Goal: Task Accomplishment & Management: Manage account settings

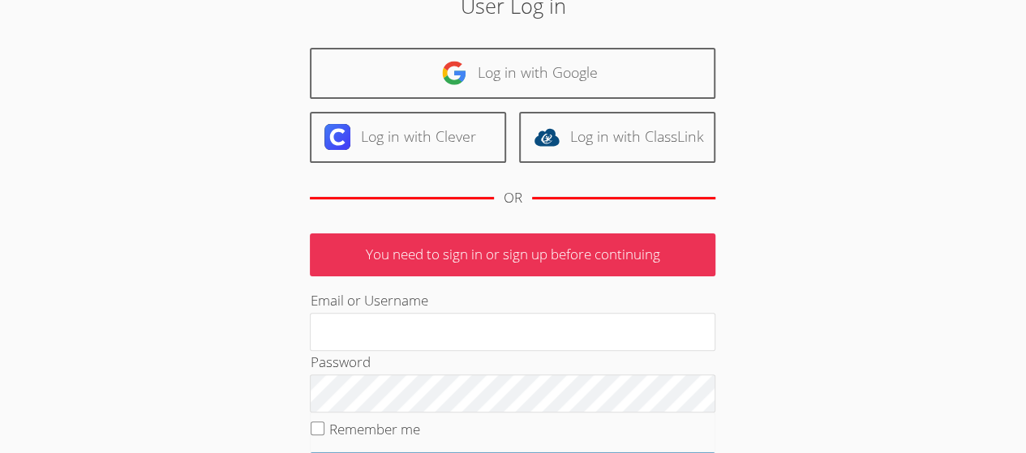
scroll to position [34, 0]
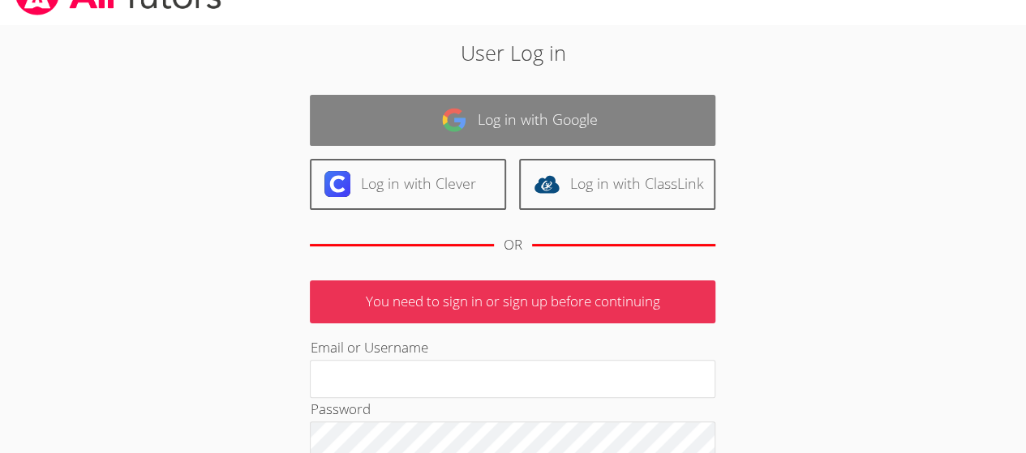
click at [616, 135] on link "Log in with Google" at bounding box center [512, 120] width 405 height 51
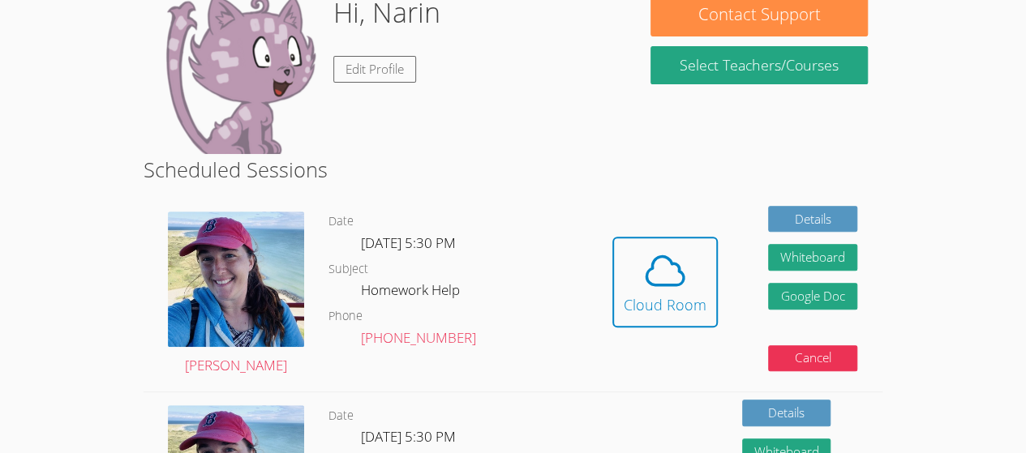
scroll to position [271, 0]
click at [706, 257] on button "Cloud Room" at bounding box center [664, 282] width 105 height 91
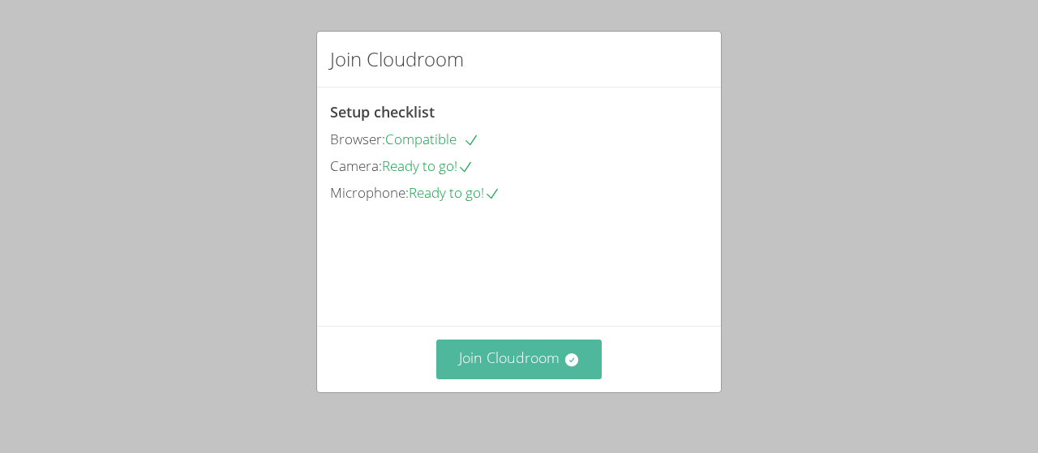
click at [533, 372] on button "Join Cloudroom" at bounding box center [519, 360] width 166 height 40
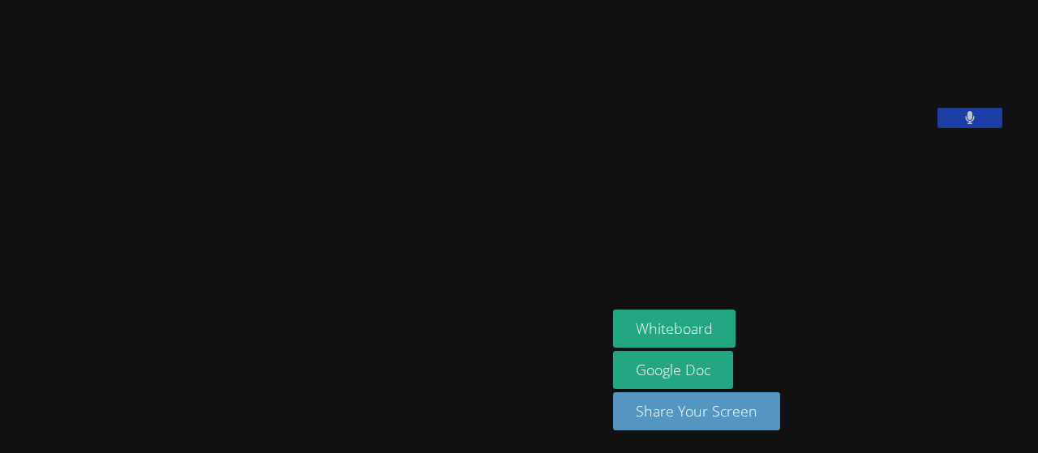
click at [182, 302] on video at bounding box center [303, 195] width 243 height 334
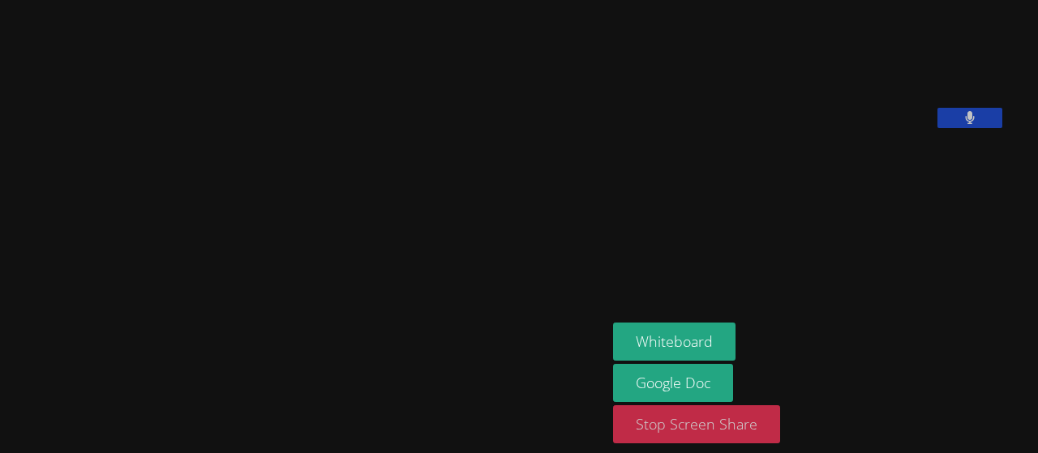
click at [703, 439] on button "Stop Screen Share" at bounding box center [696, 424] width 167 height 38
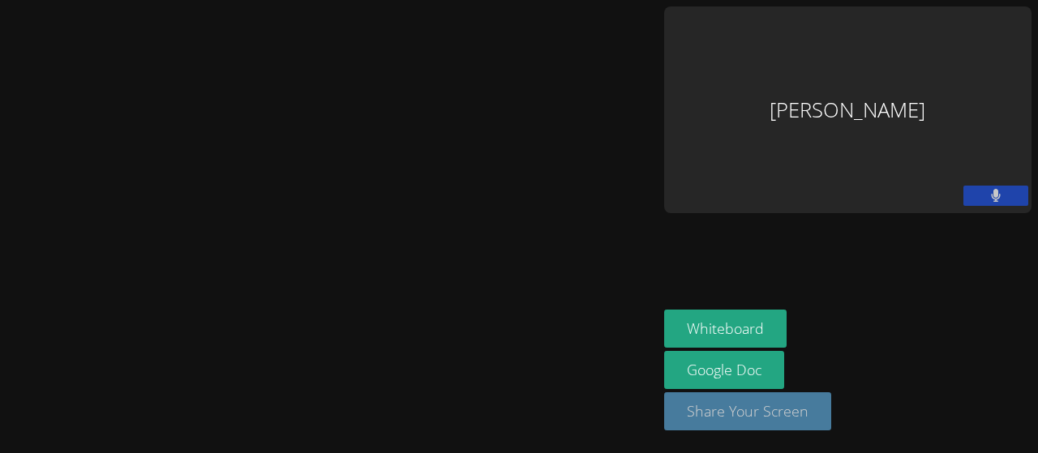
click at [831, 421] on button "Share Your Screen" at bounding box center [747, 411] width 167 height 38
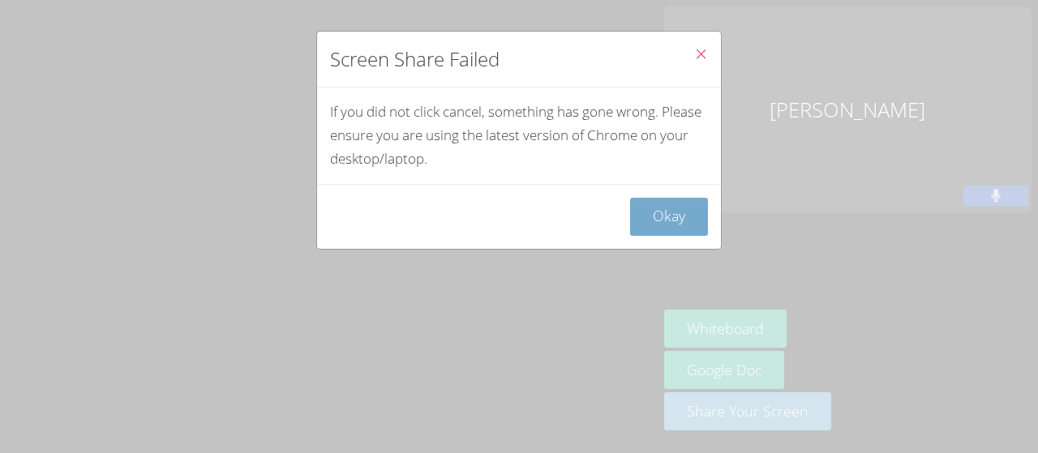
click at [652, 234] on button "Okay" at bounding box center [669, 217] width 78 height 38
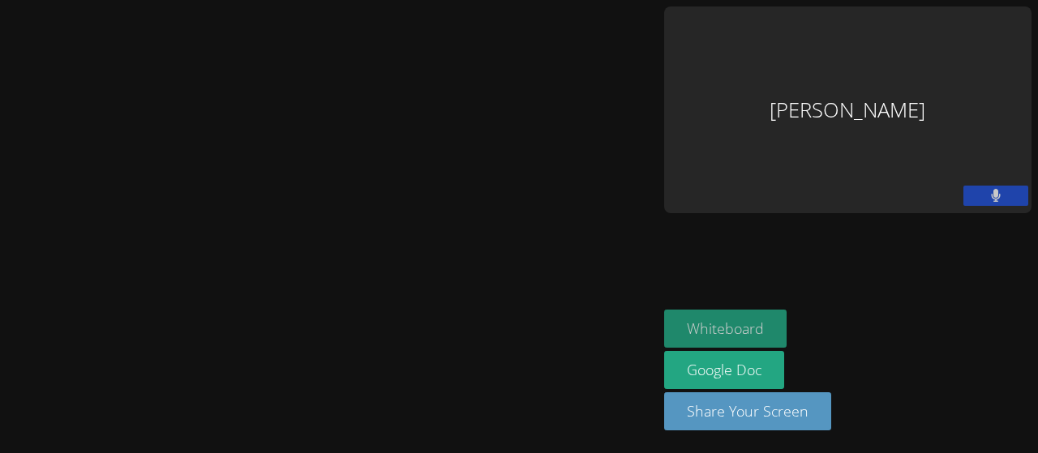
click at [787, 337] on button "Whiteboard" at bounding box center [725, 329] width 122 height 38
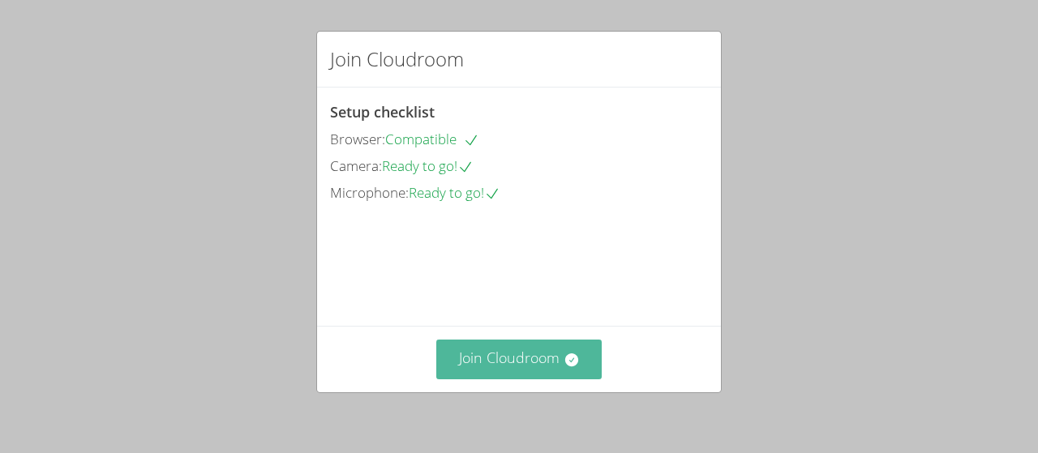
click at [452, 350] on button "Join Cloudroom" at bounding box center [519, 360] width 166 height 40
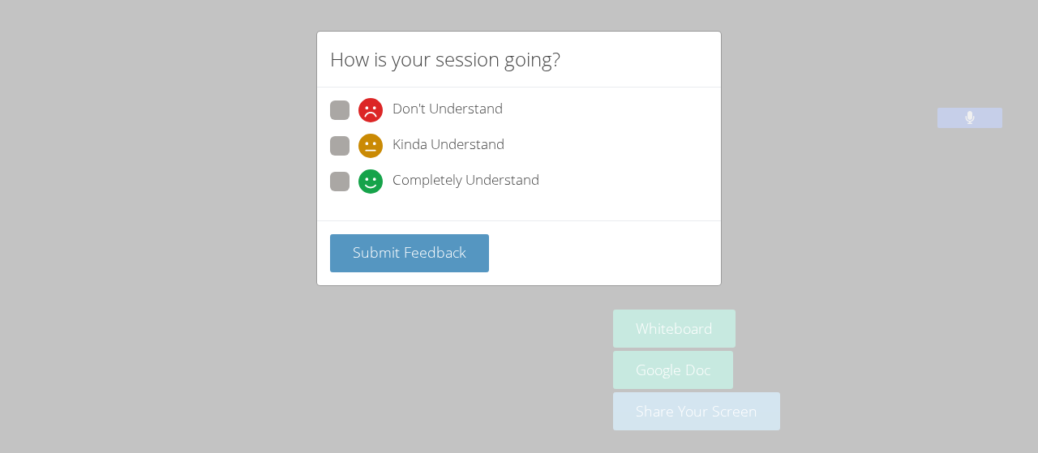
click at [358, 194] on span at bounding box center [358, 194] width 0 height 0
click at [358, 183] on input "Completely Understand" at bounding box center [365, 179] width 14 height 14
radio input "true"
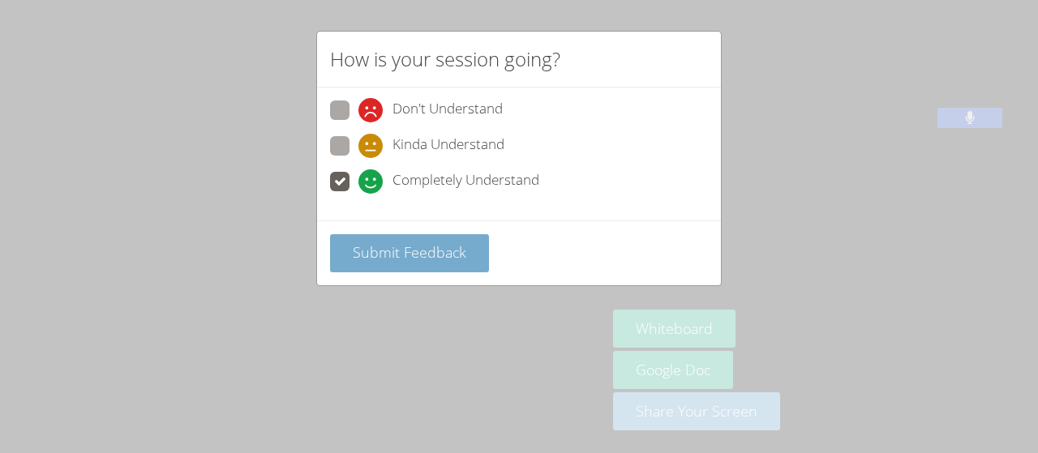
click at [409, 263] on button "Submit Feedback" at bounding box center [409, 253] width 159 height 38
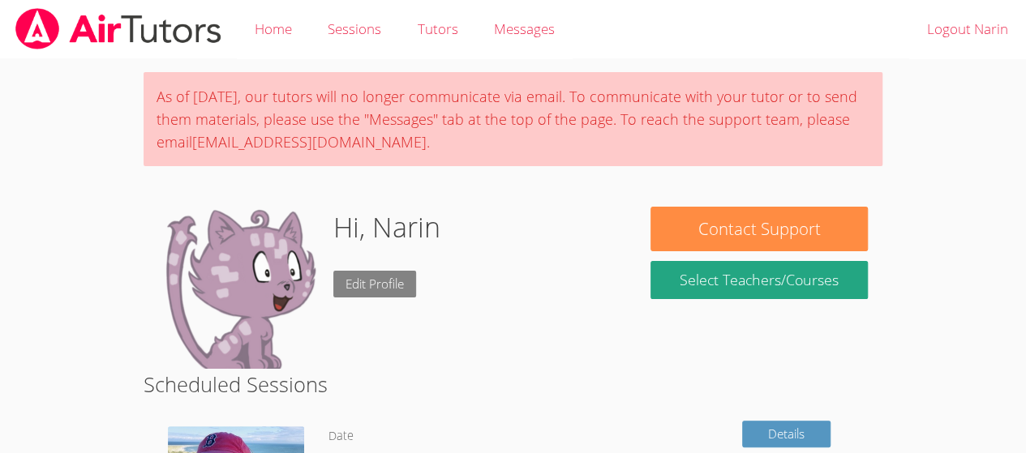
click at [368, 285] on link "Edit Profile" at bounding box center [374, 284] width 83 height 27
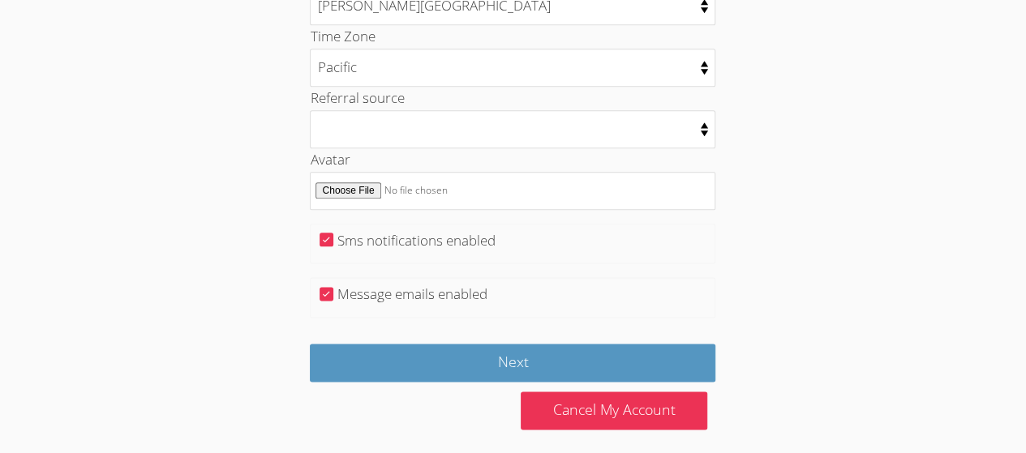
scroll to position [854, 0]
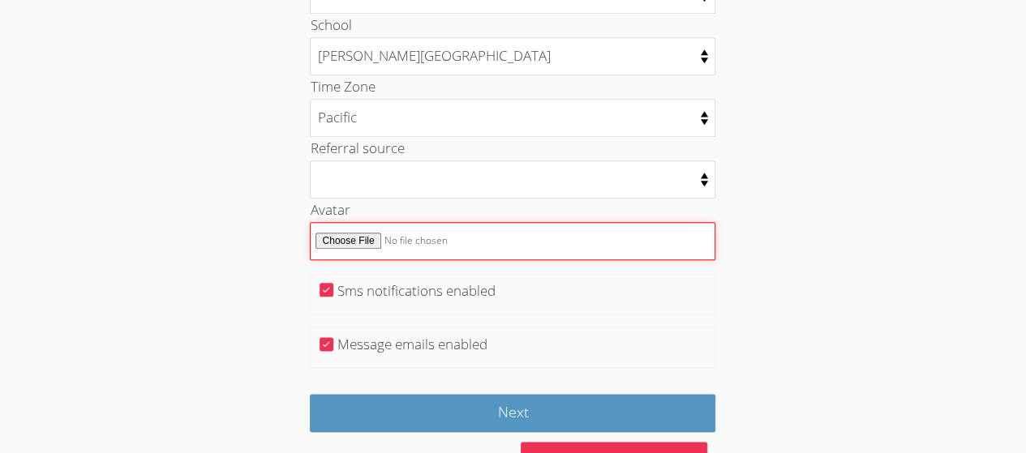
click at [321, 229] on input "Avatar" at bounding box center [512, 241] width 405 height 38
click at [341, 239] on input "Avatar" at bounding box center [512, 241] width 405 height 38
type input "C:\fakepath\unnamed (5).jpg"
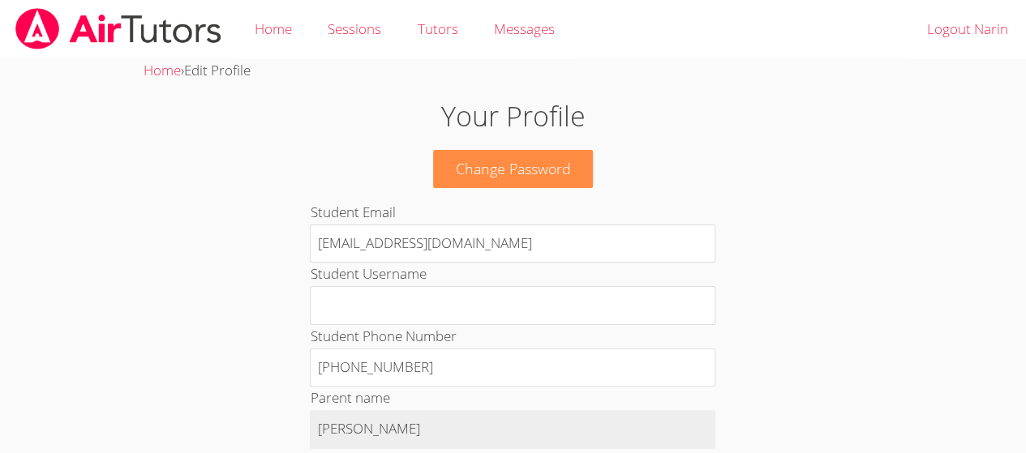
scroll to position [904, 0]
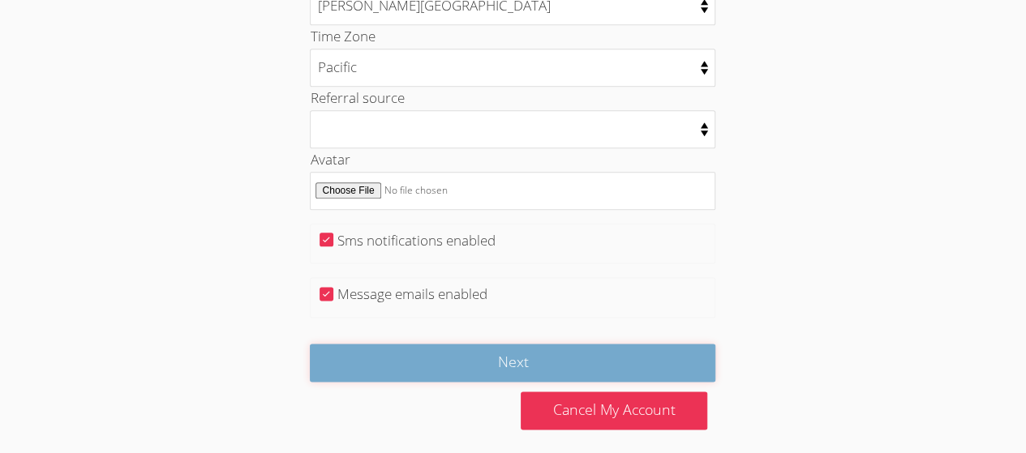
click at [392, 354] on input "Next" at bounding box center [512, 363] width 405 height 38
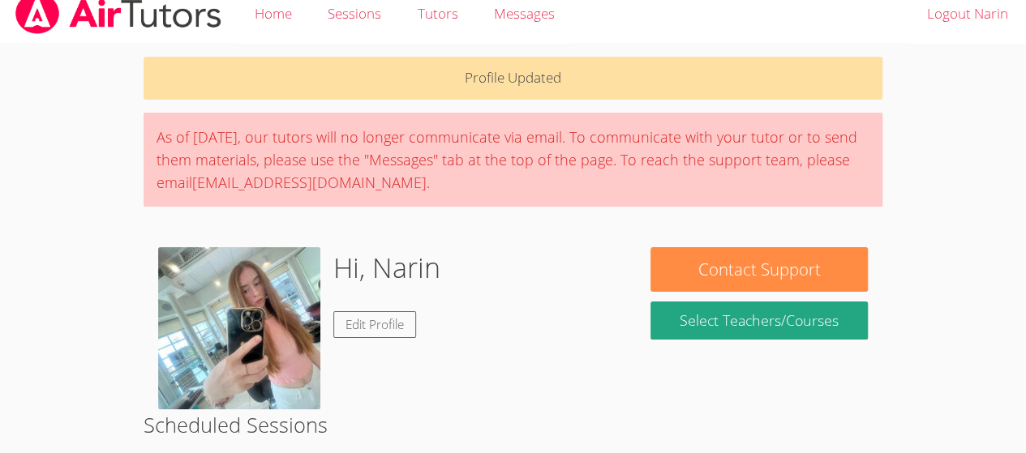
scroll to position [16, 0]
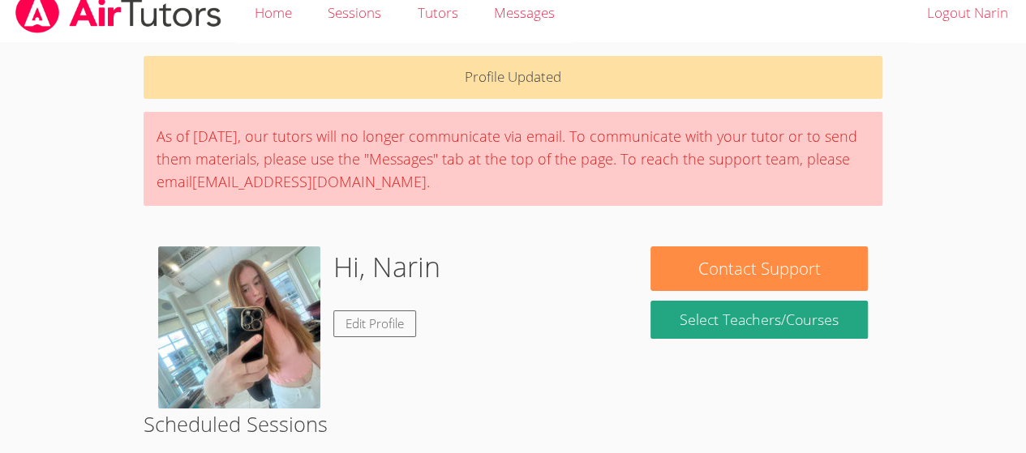
click at [117, 284] on body "Home Sessions Tutors Messages Logout Narin Profile Updated As of [DATE], our tu…" at bounding box center [513, 210] width 1026 height 453
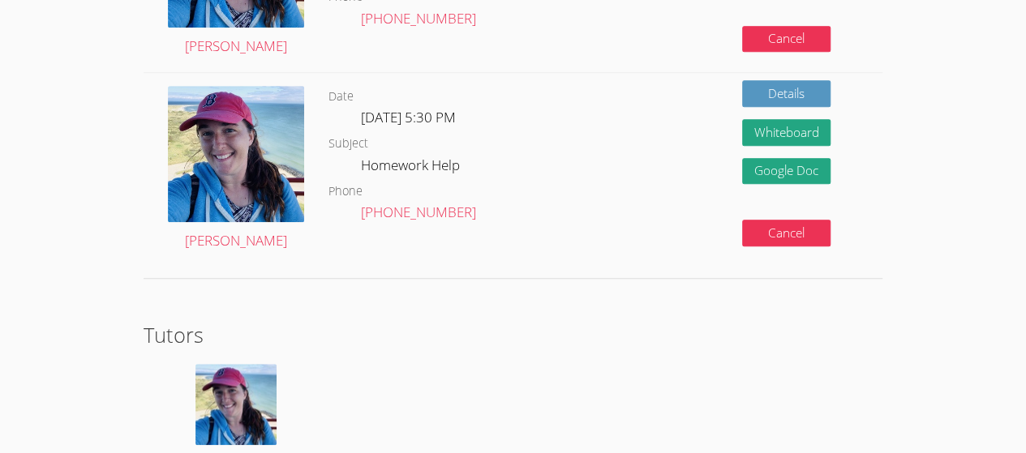
scroll to position [688, 0]
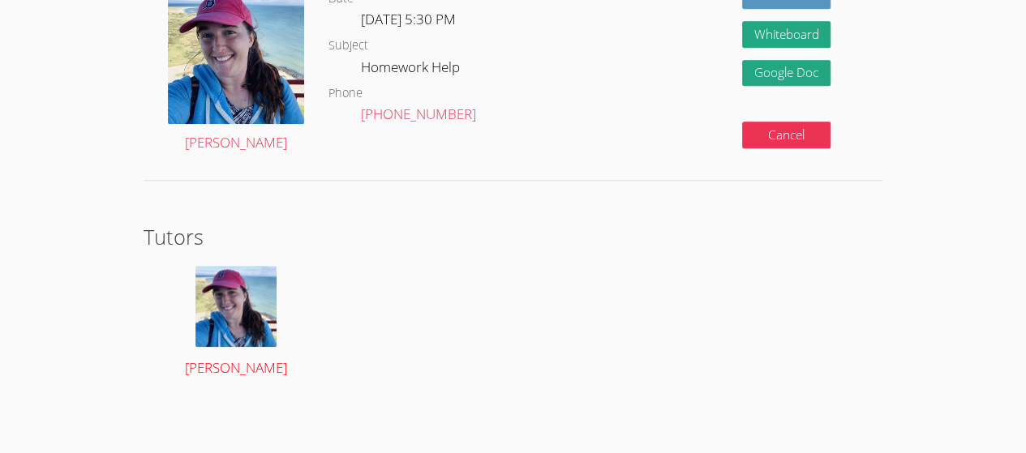
click at [243, 311] on img at bounding box center [235, 306] width 81 height 81
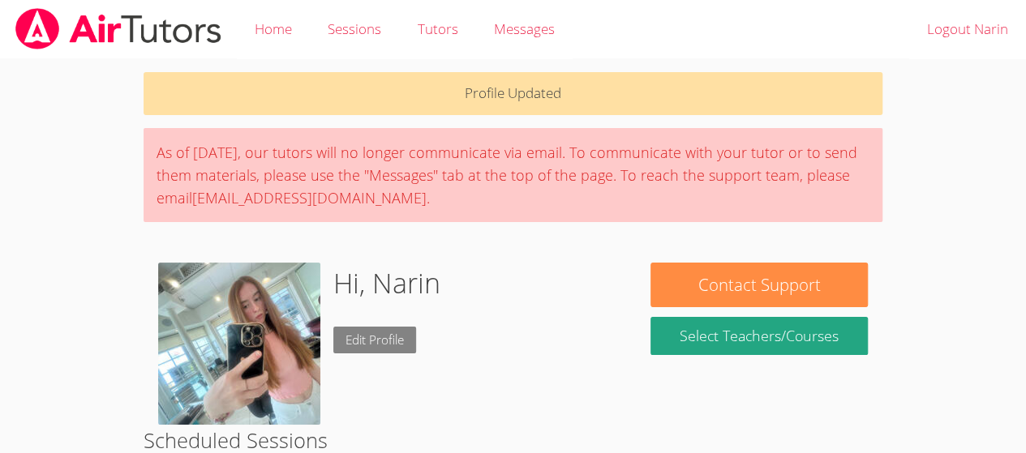
click at [365, 335] on link "Edit Profile" at bounding box center [374, 340] width 83 height 27
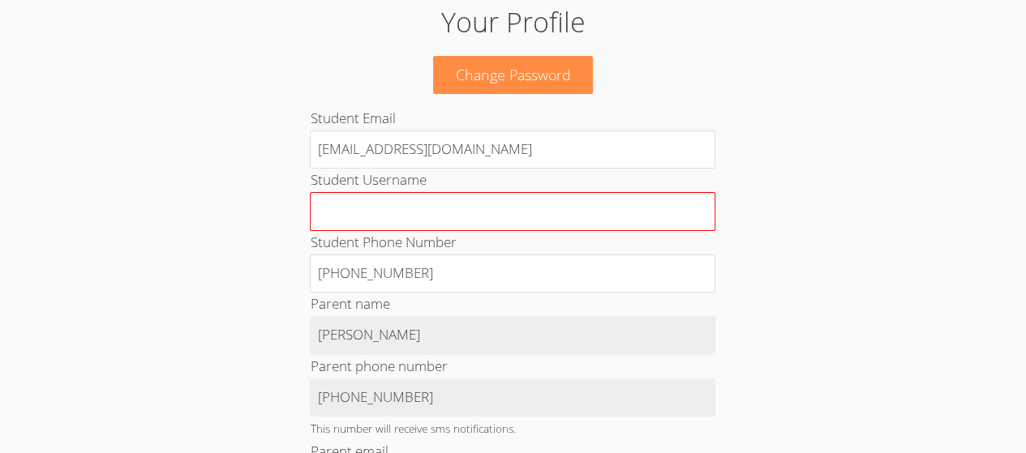
scroll to position [95, 0]
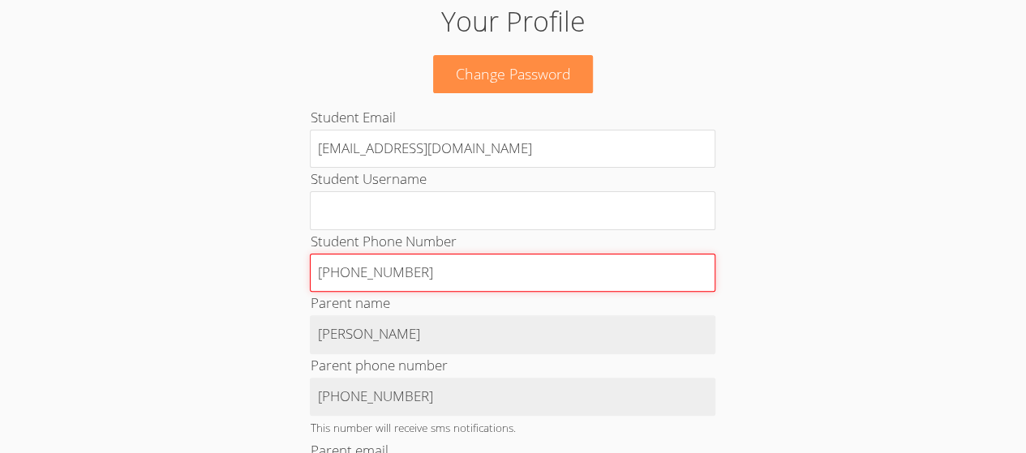
click at [437, 270] on input "+13238915386" at bounding box center [512, 273] width 405 height 39
type input "+13238917671"
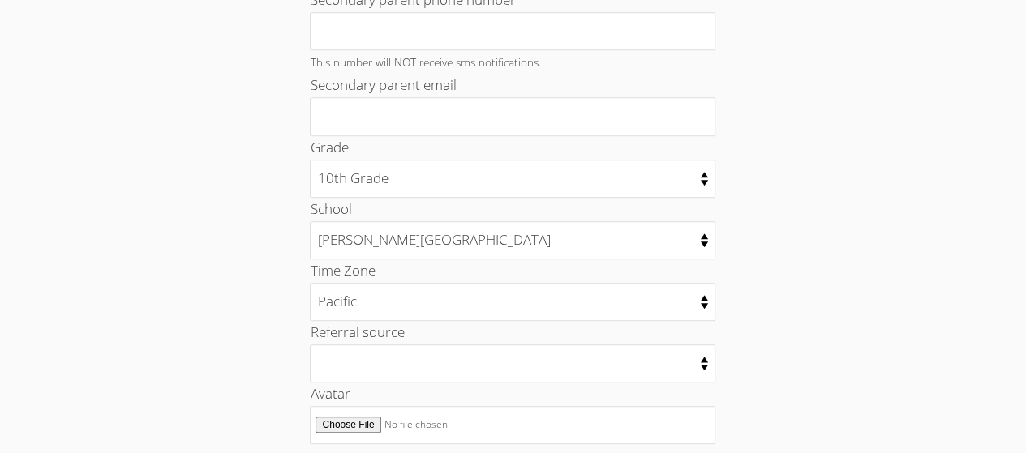
scroll to position [904, 0]
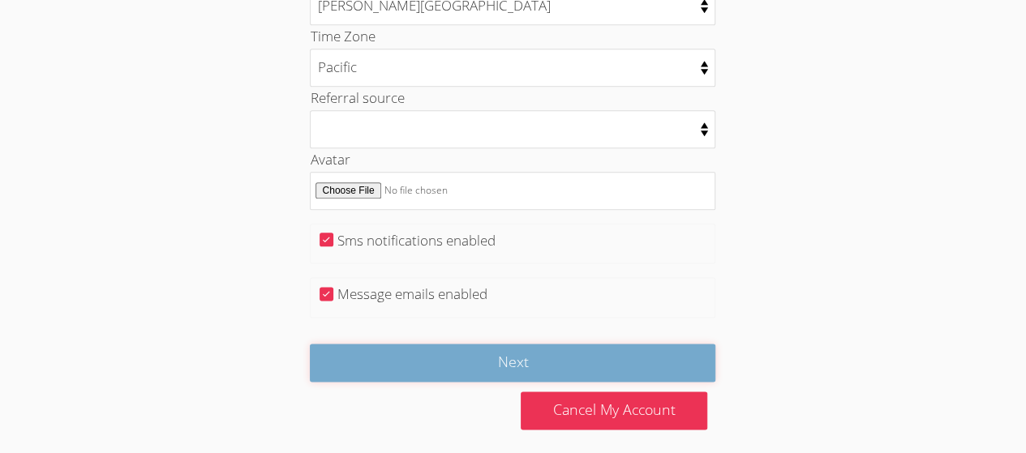
click at [443, 361] on input "Next" at bounding box center [512, 363] width 405 height 38
